Goal: Information Seeking & Learning: Learn about a topic

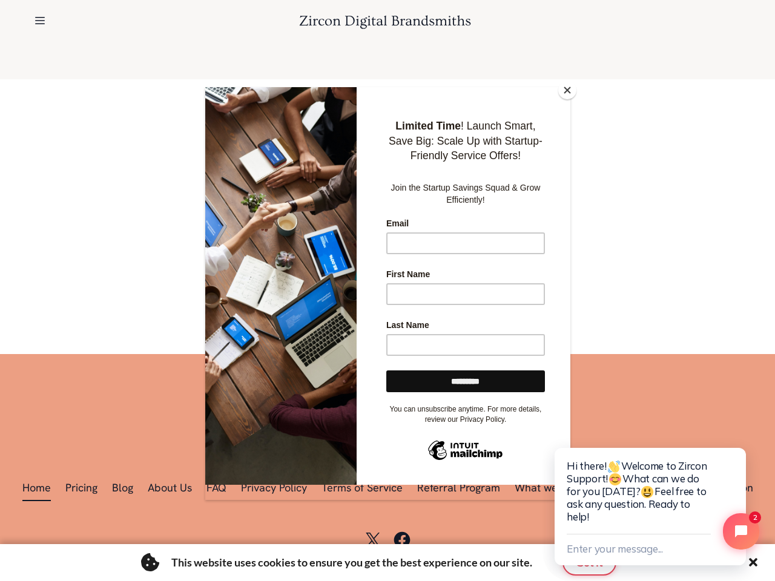
scroll to position [0, 1674]
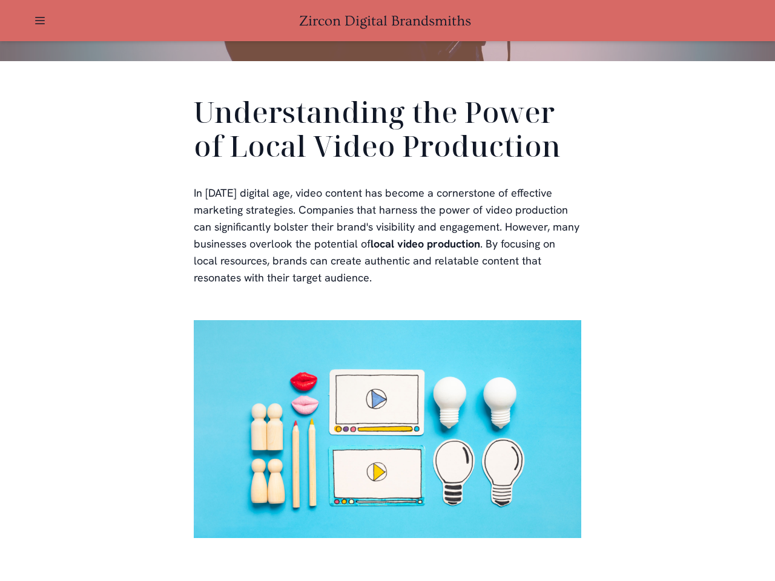
scroll to position [363, 0]
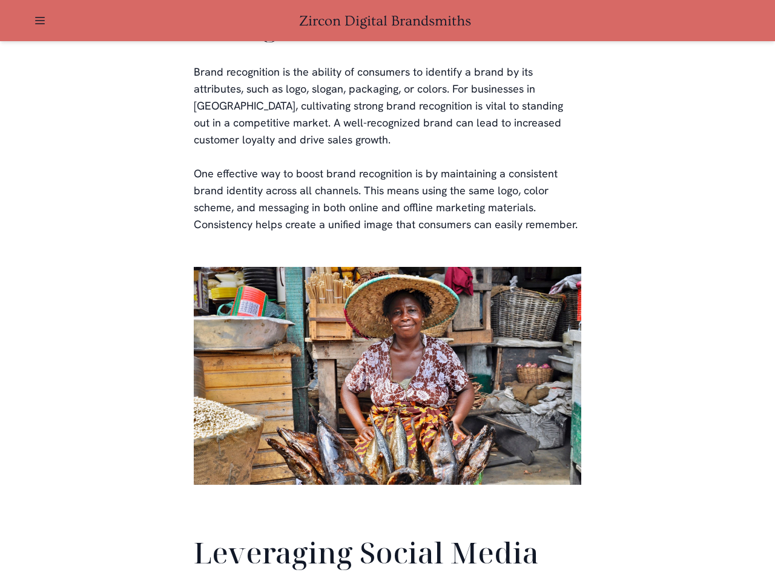
scroll to position [2849, 0]
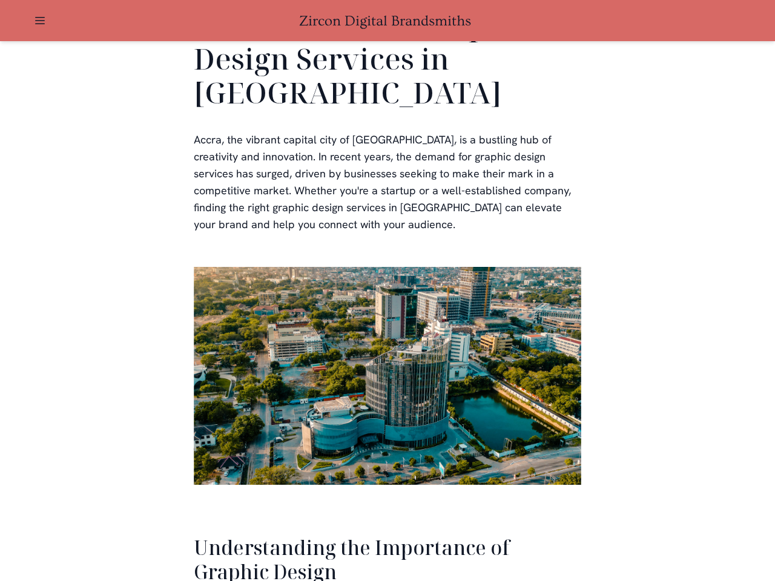
scroll to position [2486, 0]
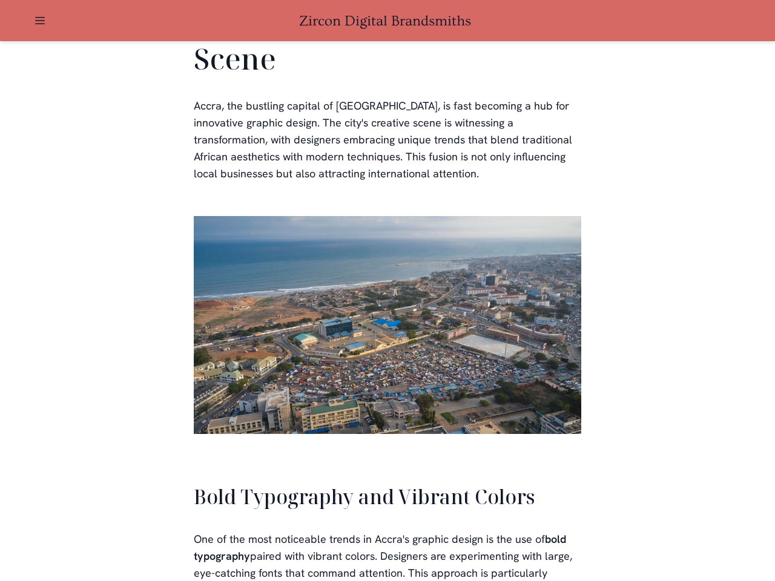
scroll to position [2740, 0]
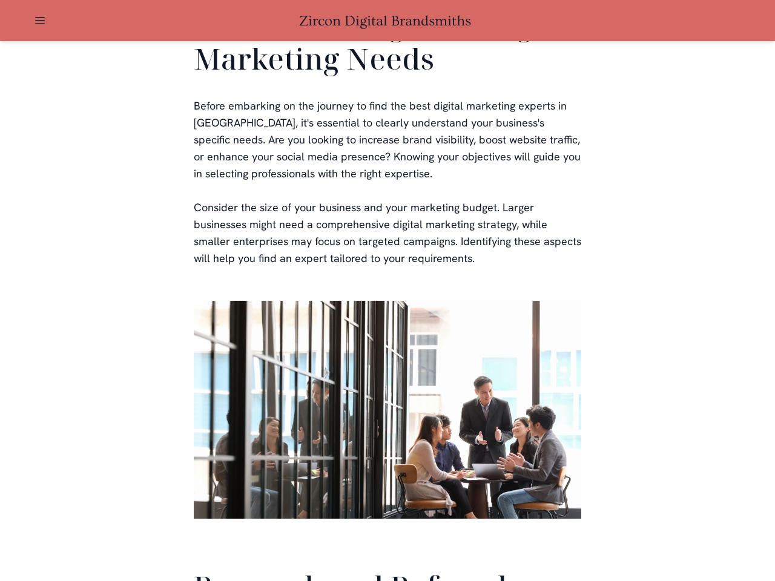
scroll to position [2880, 0]
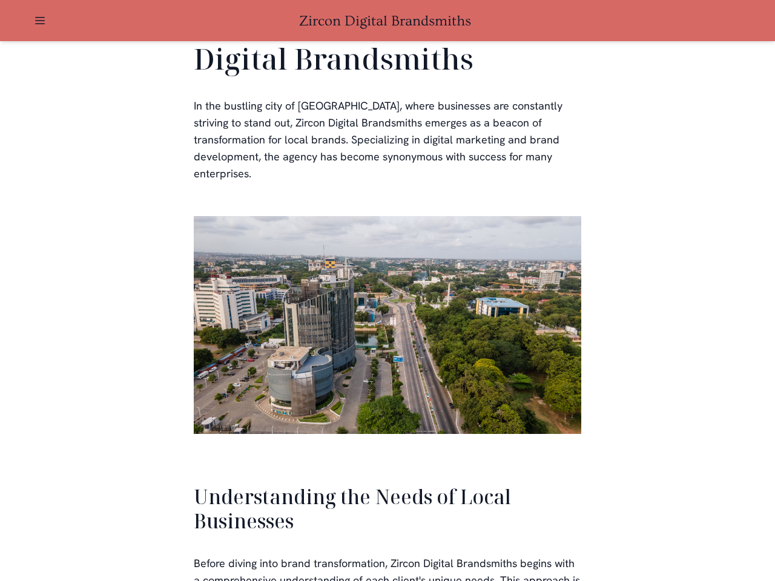
scroll to position [2580, 0]
